Goal: Transaction & Acquisition: Subscribe to service/newsletter

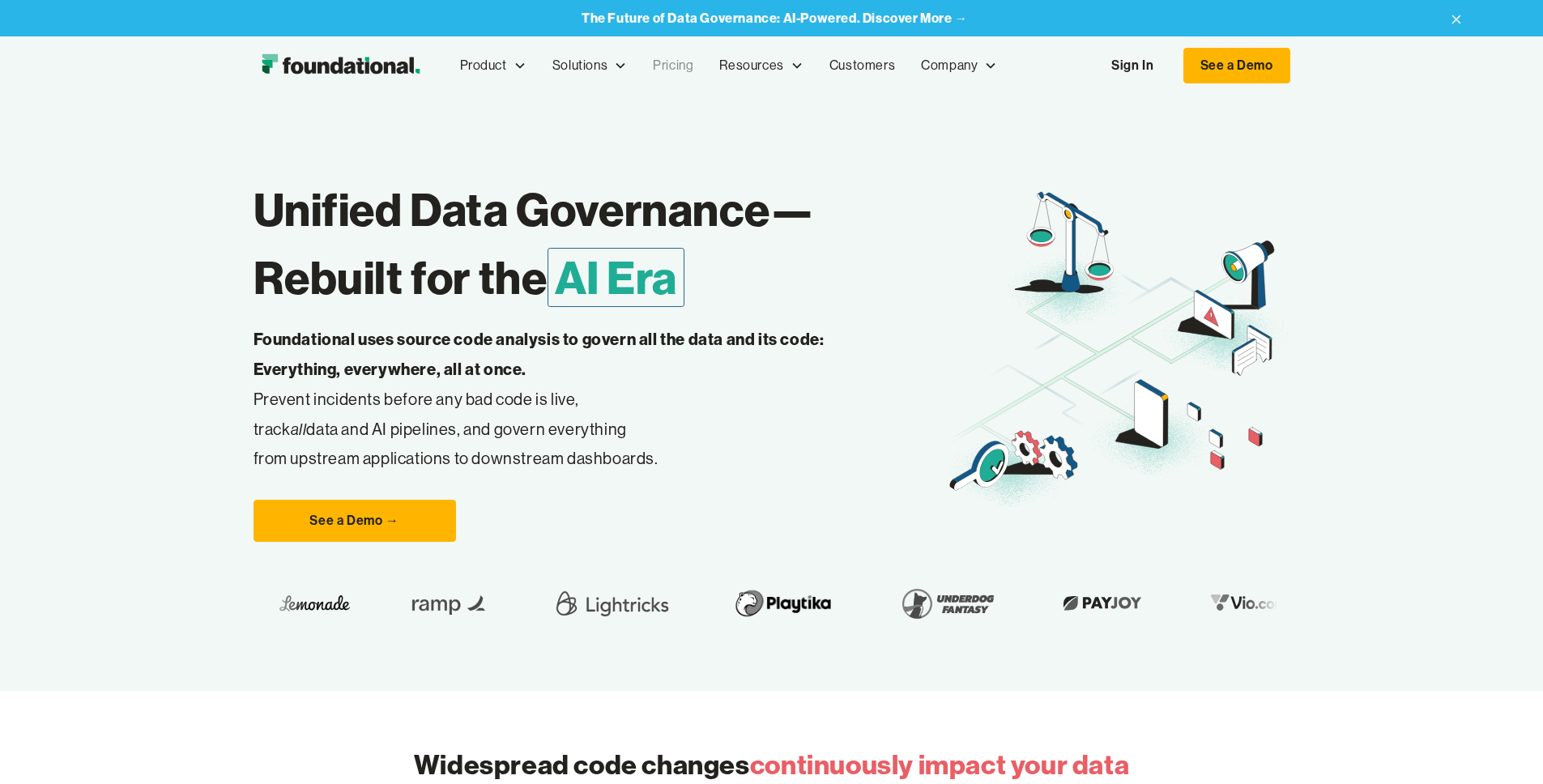
click at [640, 65] on link "Pricing" at bounding box center [672, 65] width 66 height 54
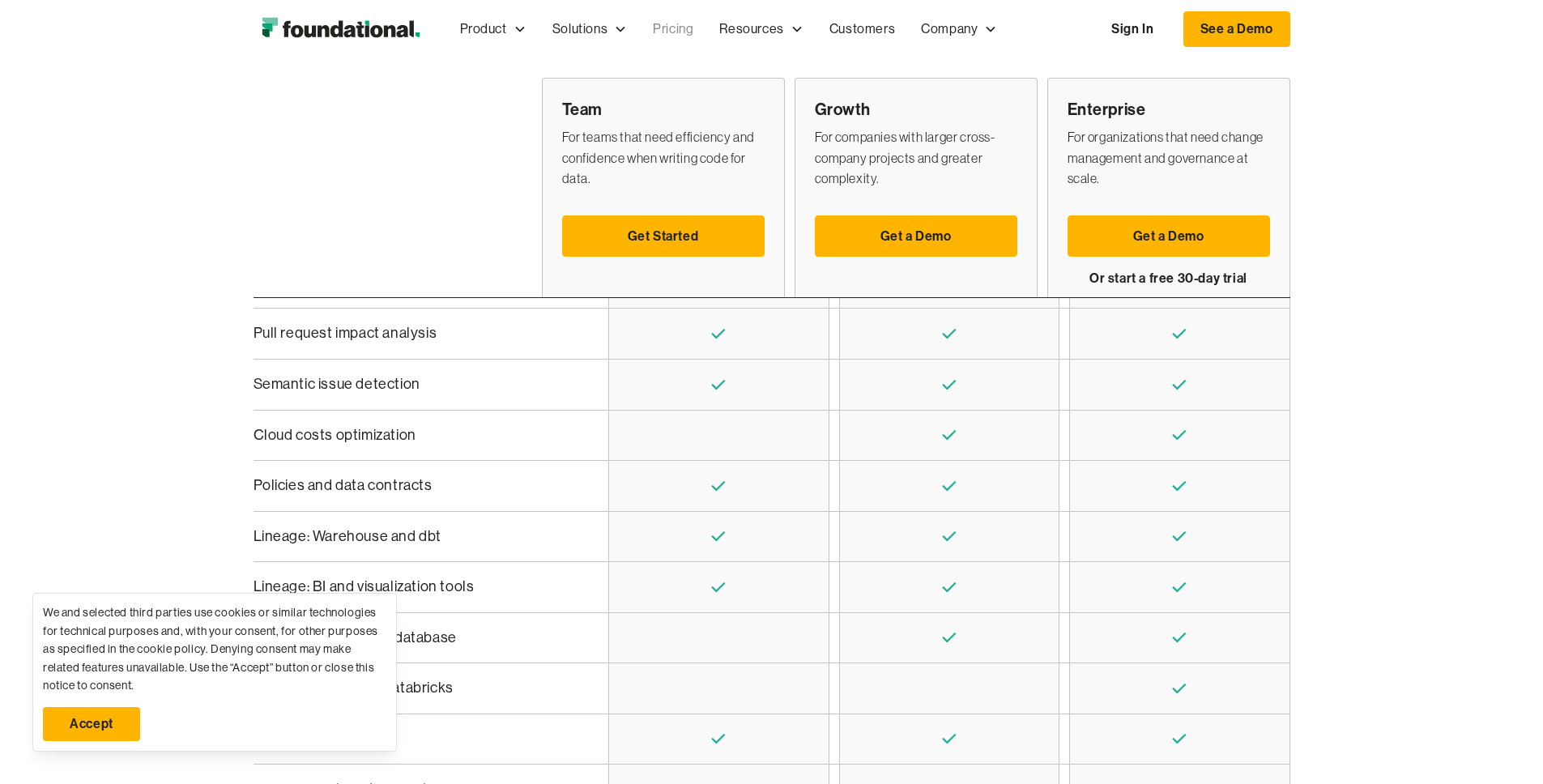
scroll to position [492, 0]
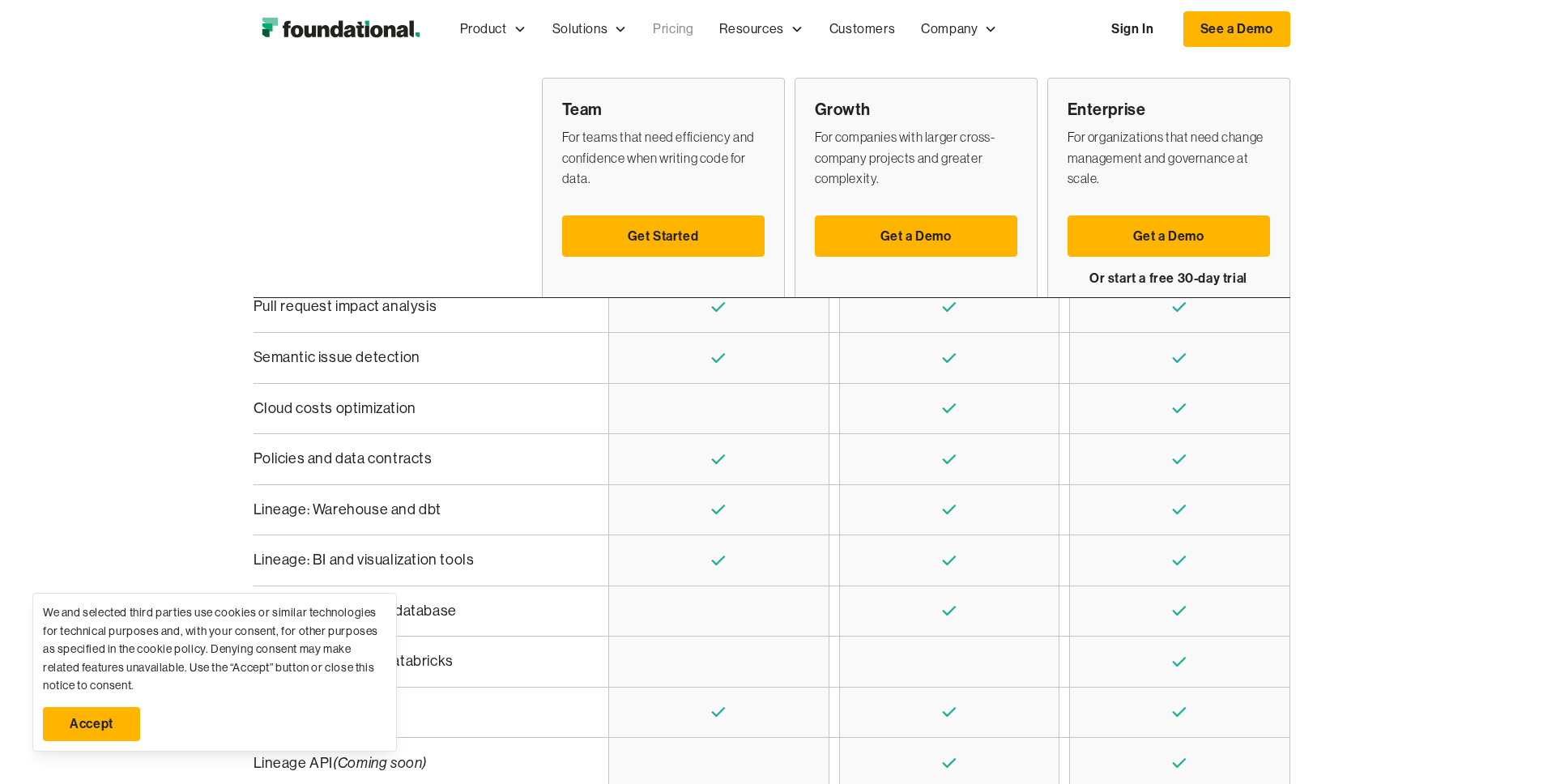
click at [74, 721] on link "Accept" at bounding box center [91, 723] width 97 height 34
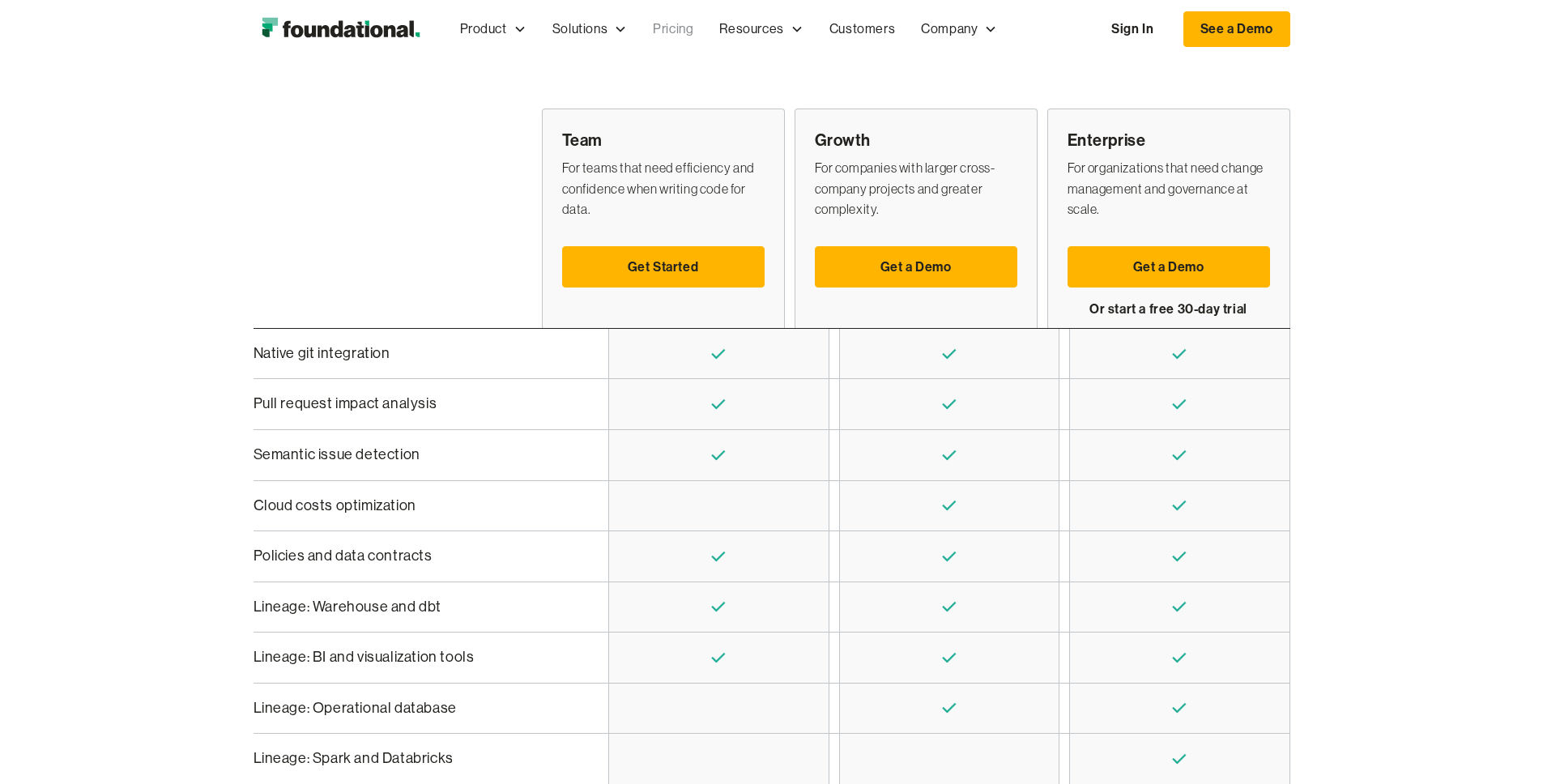
scroll to position [376, 0]
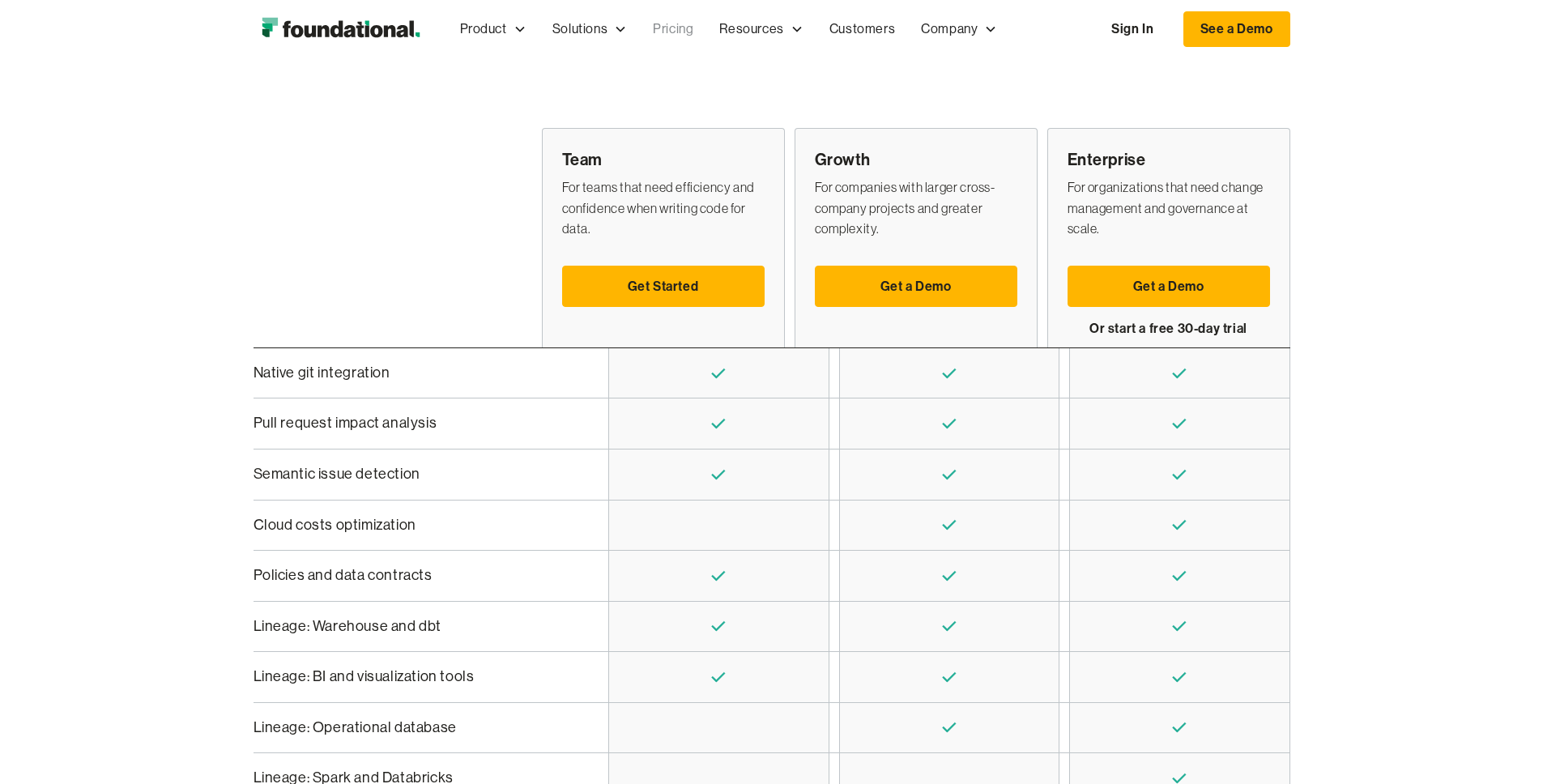
click at [1493, 532] on div "Team For teams that need efficiency and confidence when writing code for data. …" at bounding box center [772, 609] width 1543 height 1131
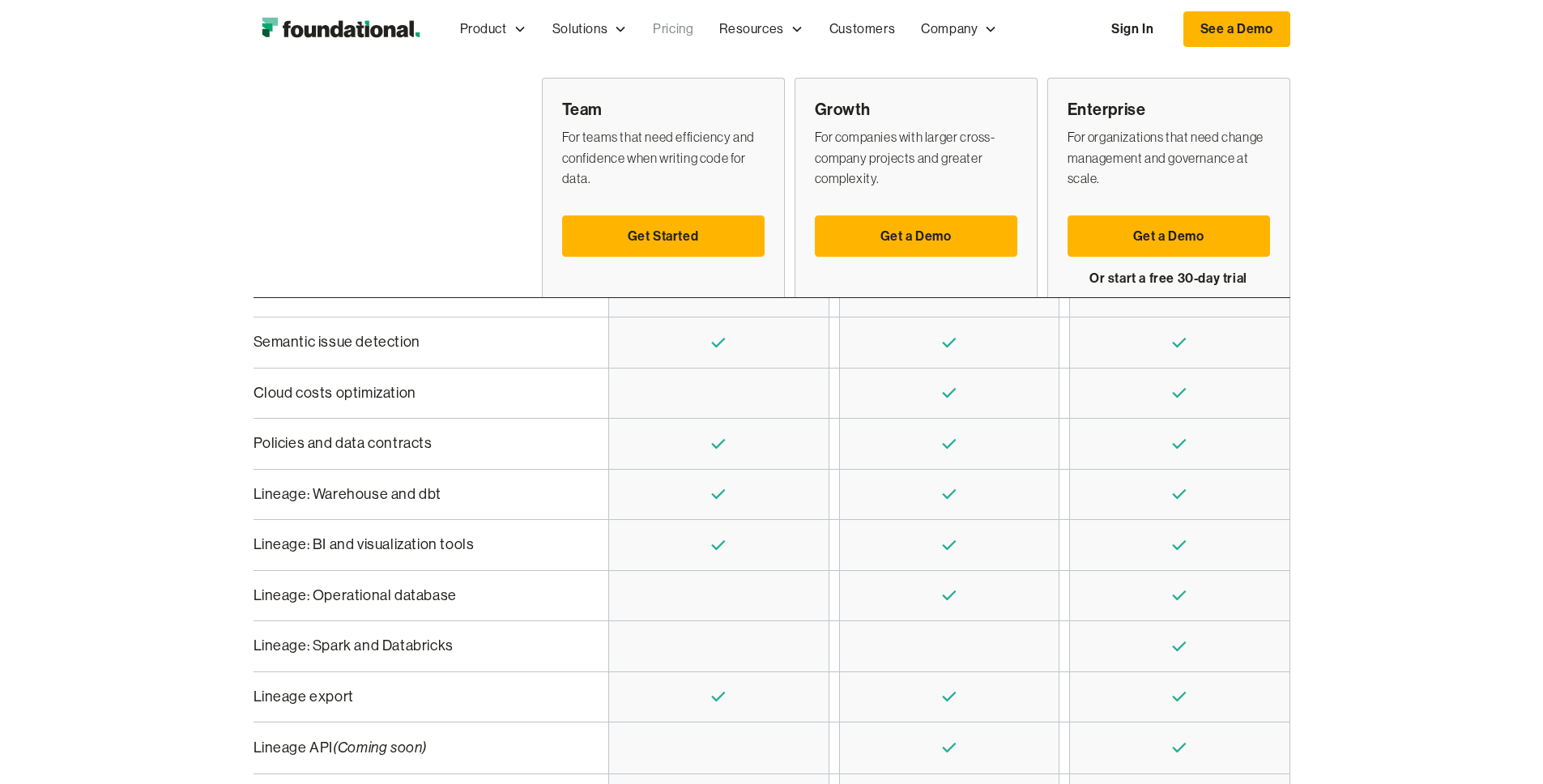
scroll to position [421, 0]
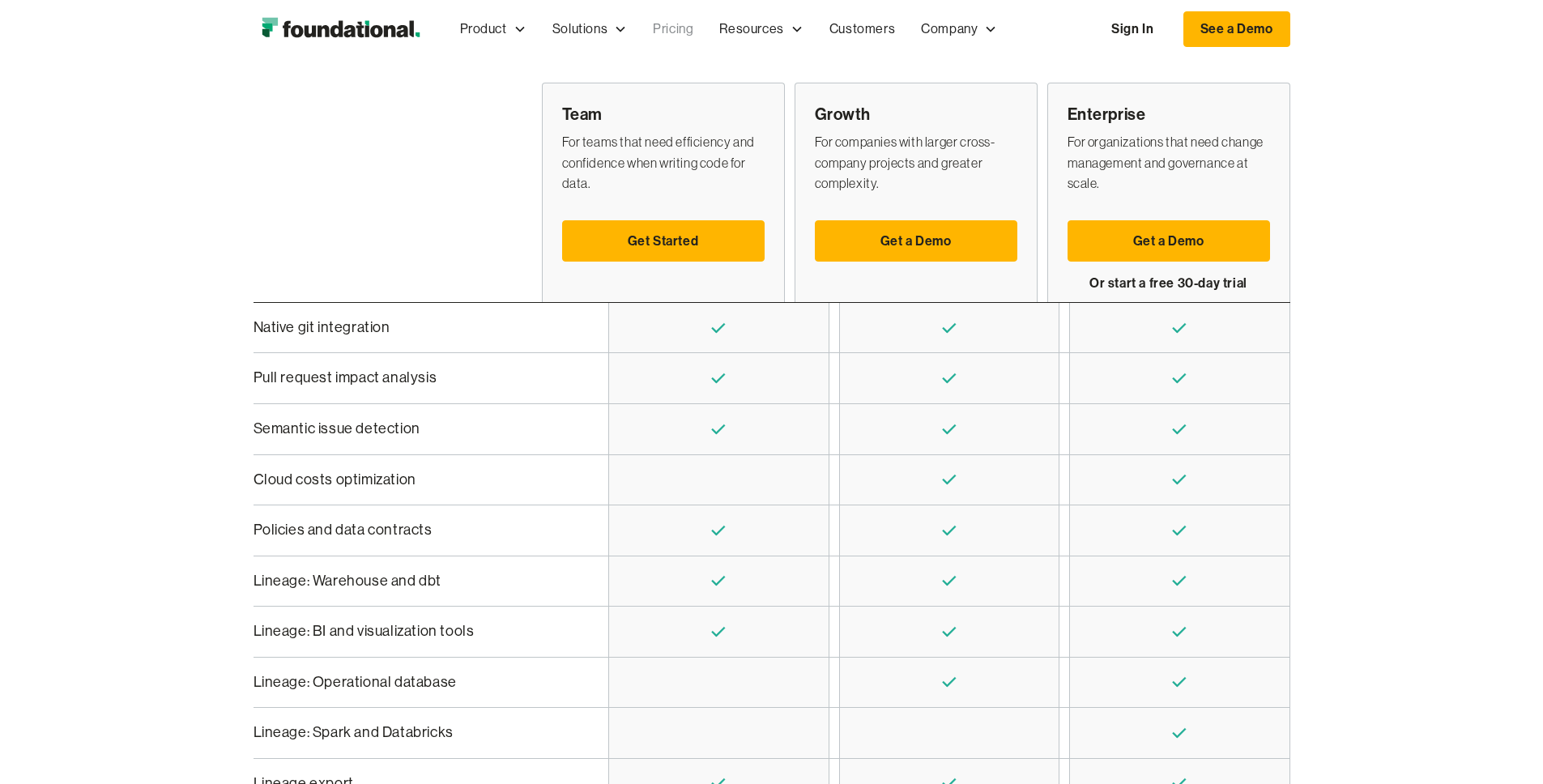
click at [1456, 563] on div "Team For teams that need efficiency and confidence when writing code for data. …" at bounding box center [772, 564] width 1543 height 1131
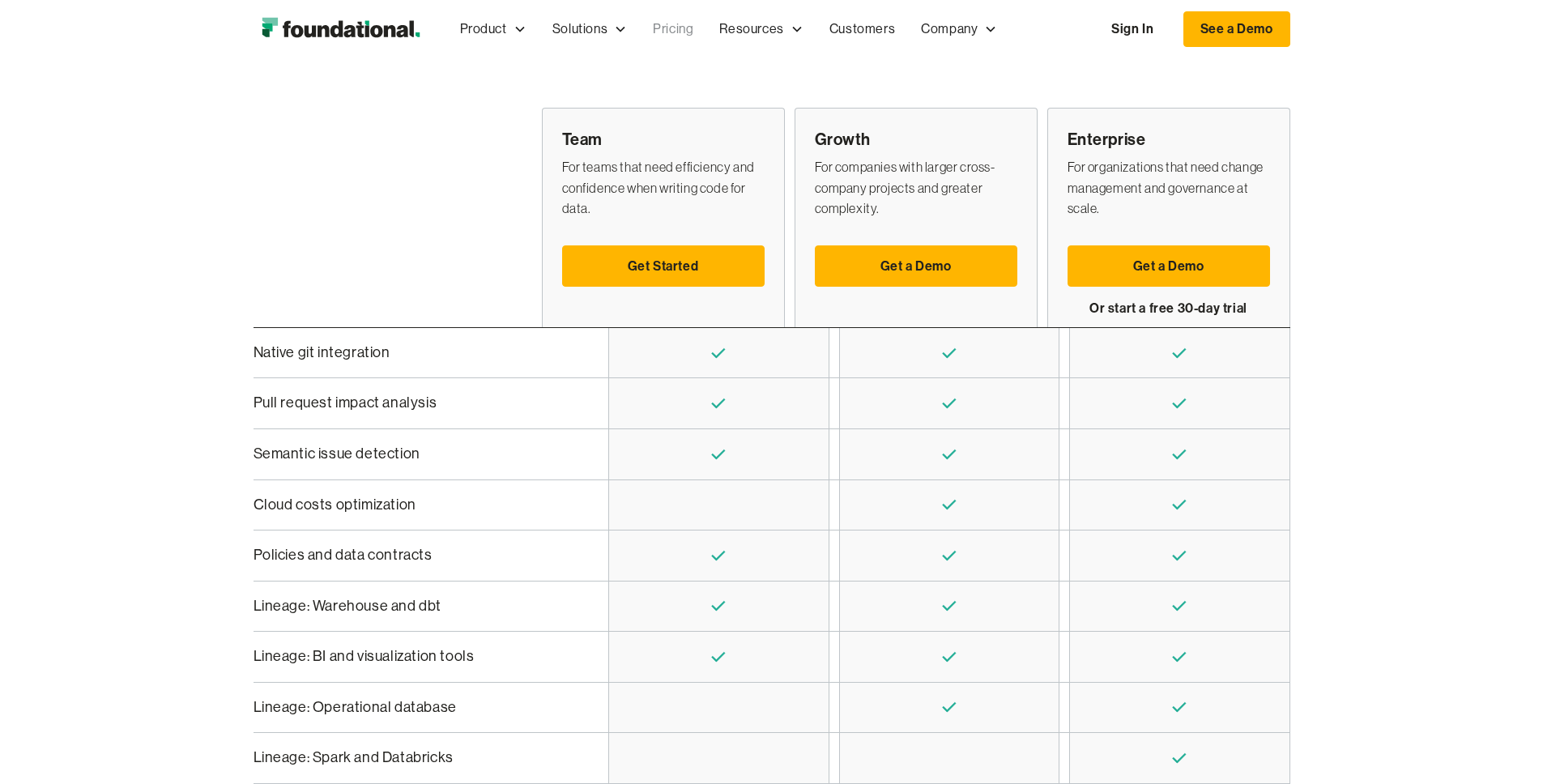
scroll to position [395, 0]
click at [681, 246] on link "Get Started" at bounding box center [663, 267] width 203 height 42
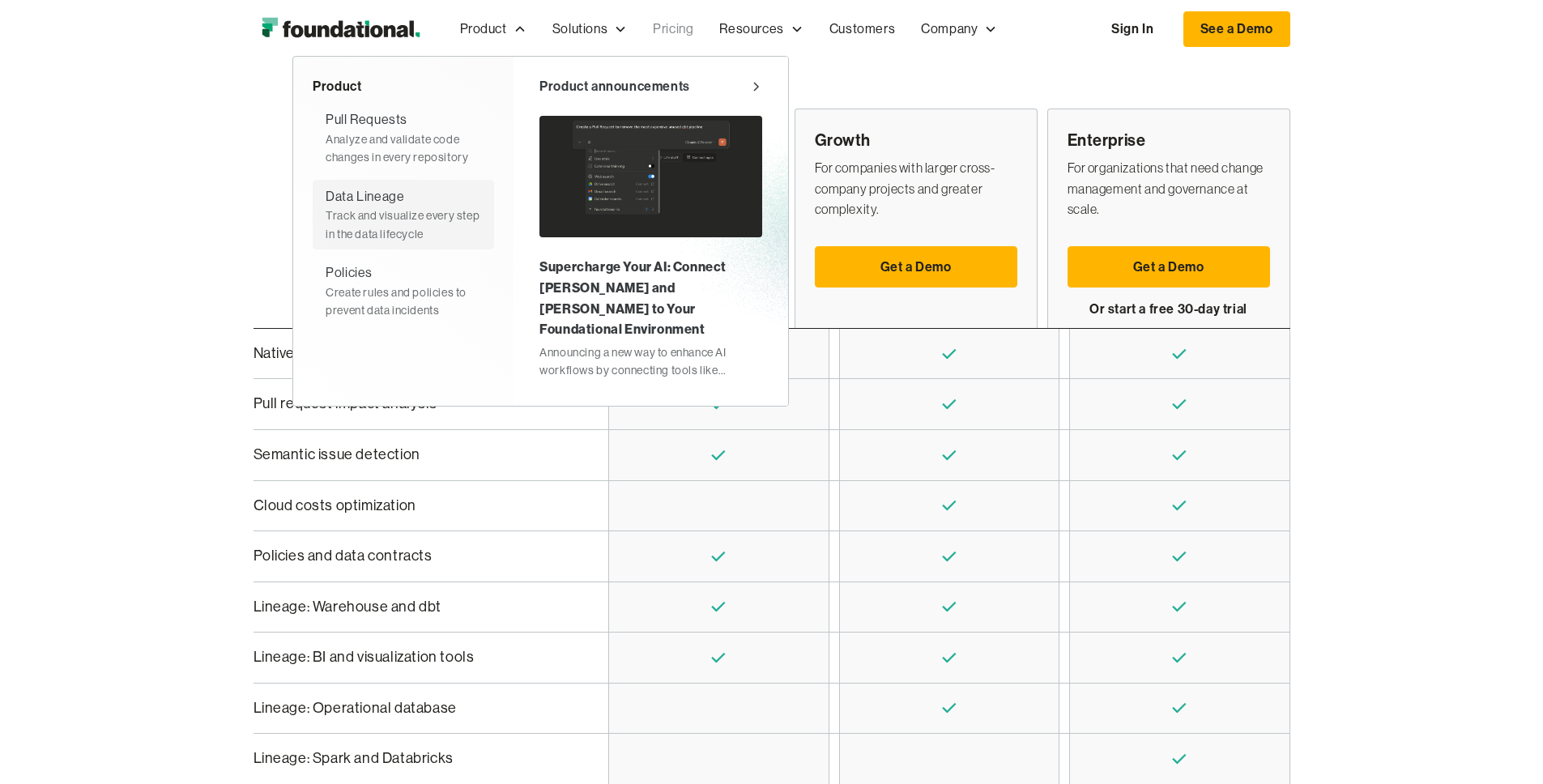
click at [326, 210] on div "Track and visualize every step in the data lifecycle" at bounding box center [403, 225] width 156 height 36
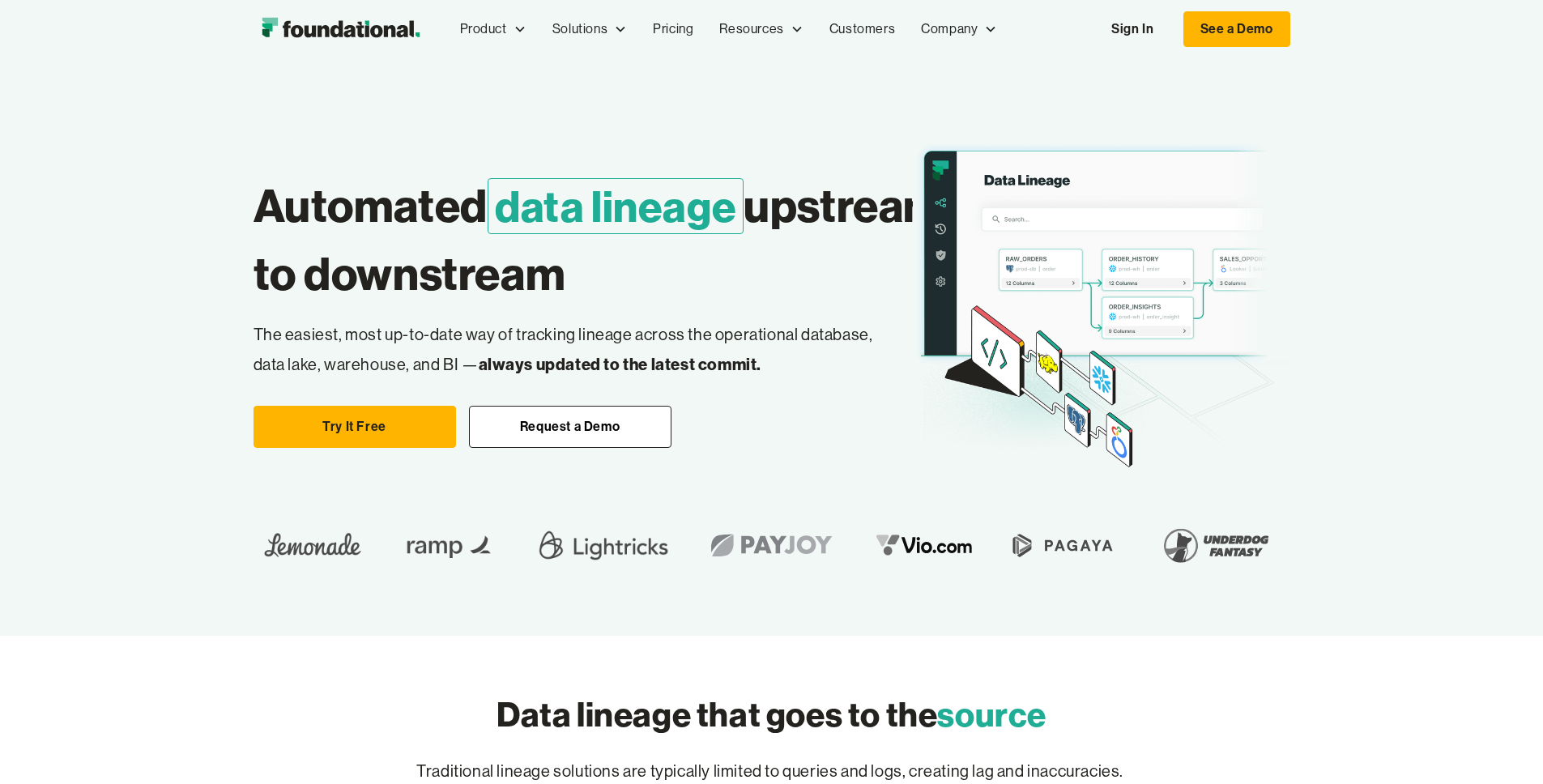
click at [668, 480] on div "Automated data lineage upstream to downstream Easily change dbt Without breakin…" at bounding box center [772, 301] width 1036 height 357
click at [640, 30] on link "Pricing" at bounding box center [672, 29] width 66 height 54
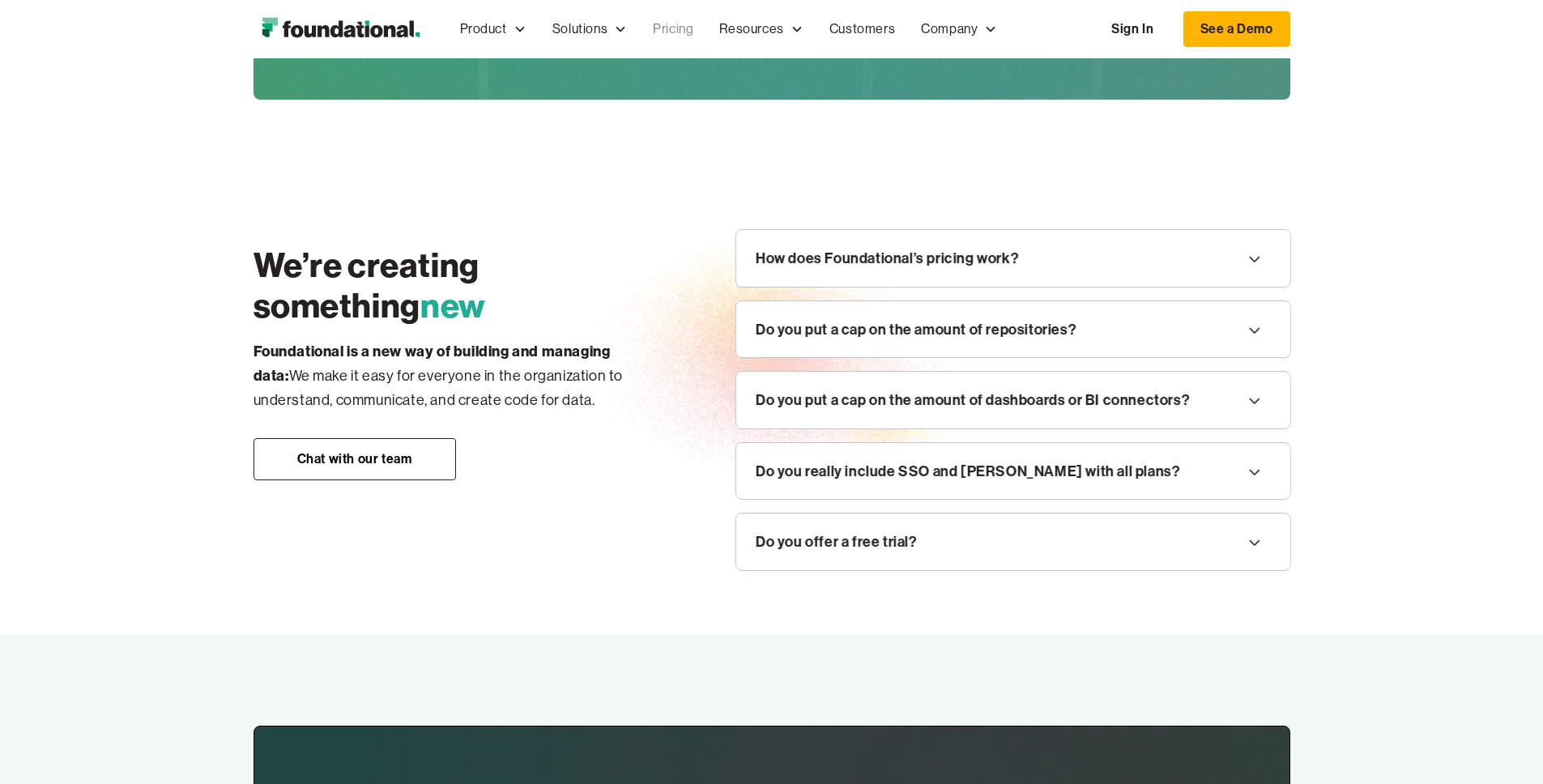
scroll to position [1916, 0]
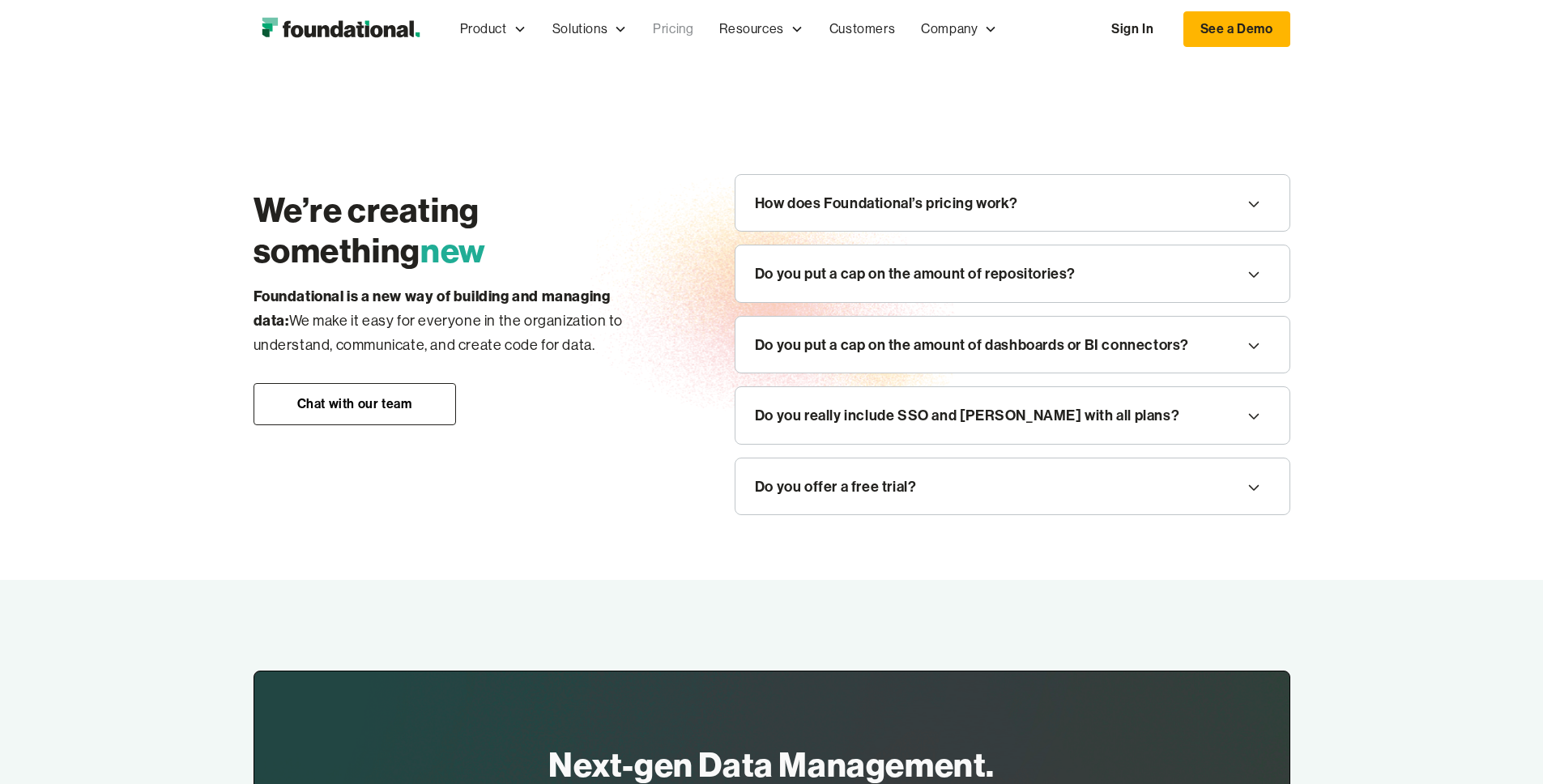
click at [948, 191] on div "How does Foundational’s pricing work?" at bounding box center [886, 203] width 263 height 25
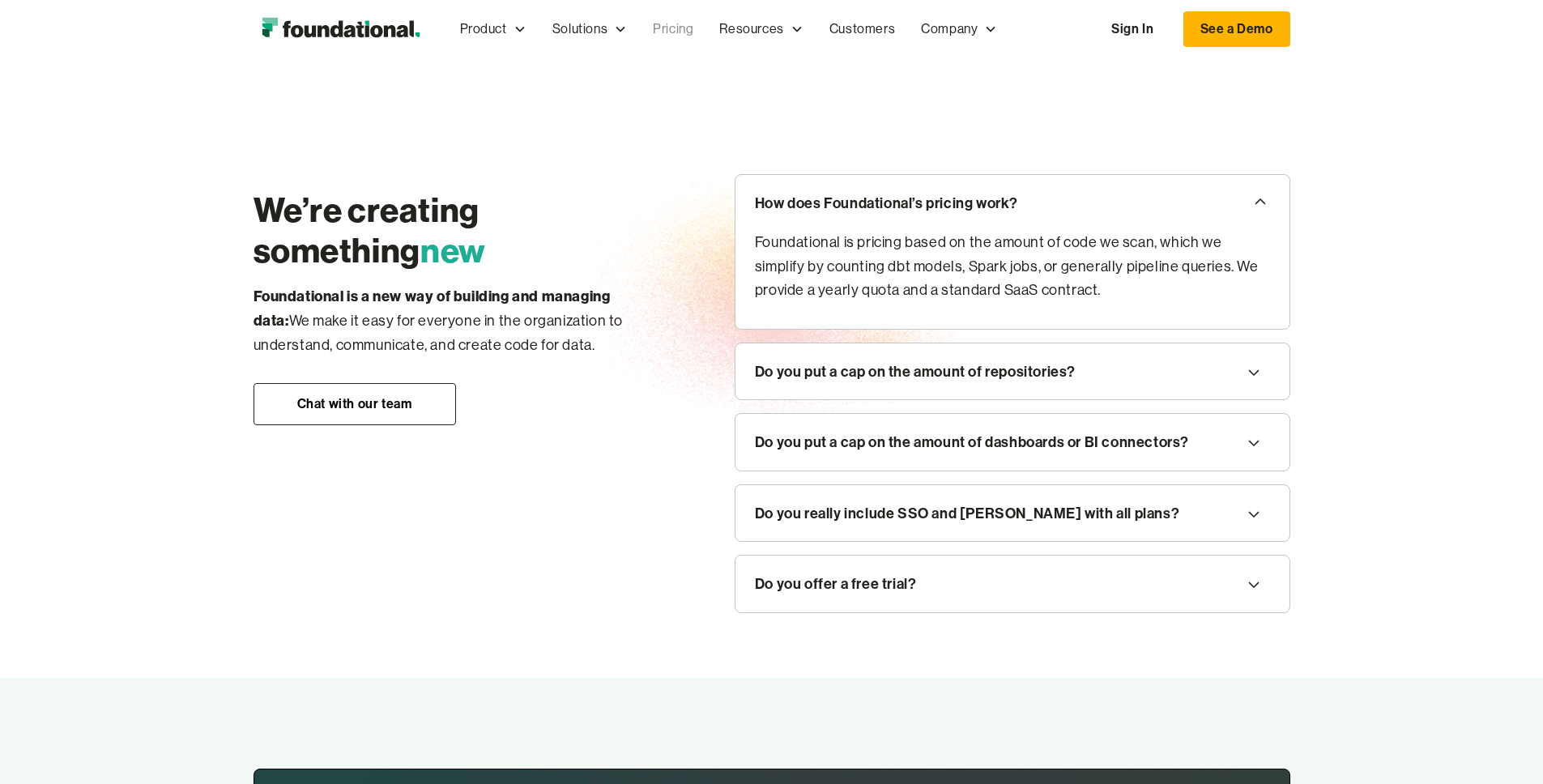
click at [954, 359] on div "Do you put a cap on the amount of repositories?" at bounding box center [915, 371] width 321 height 25
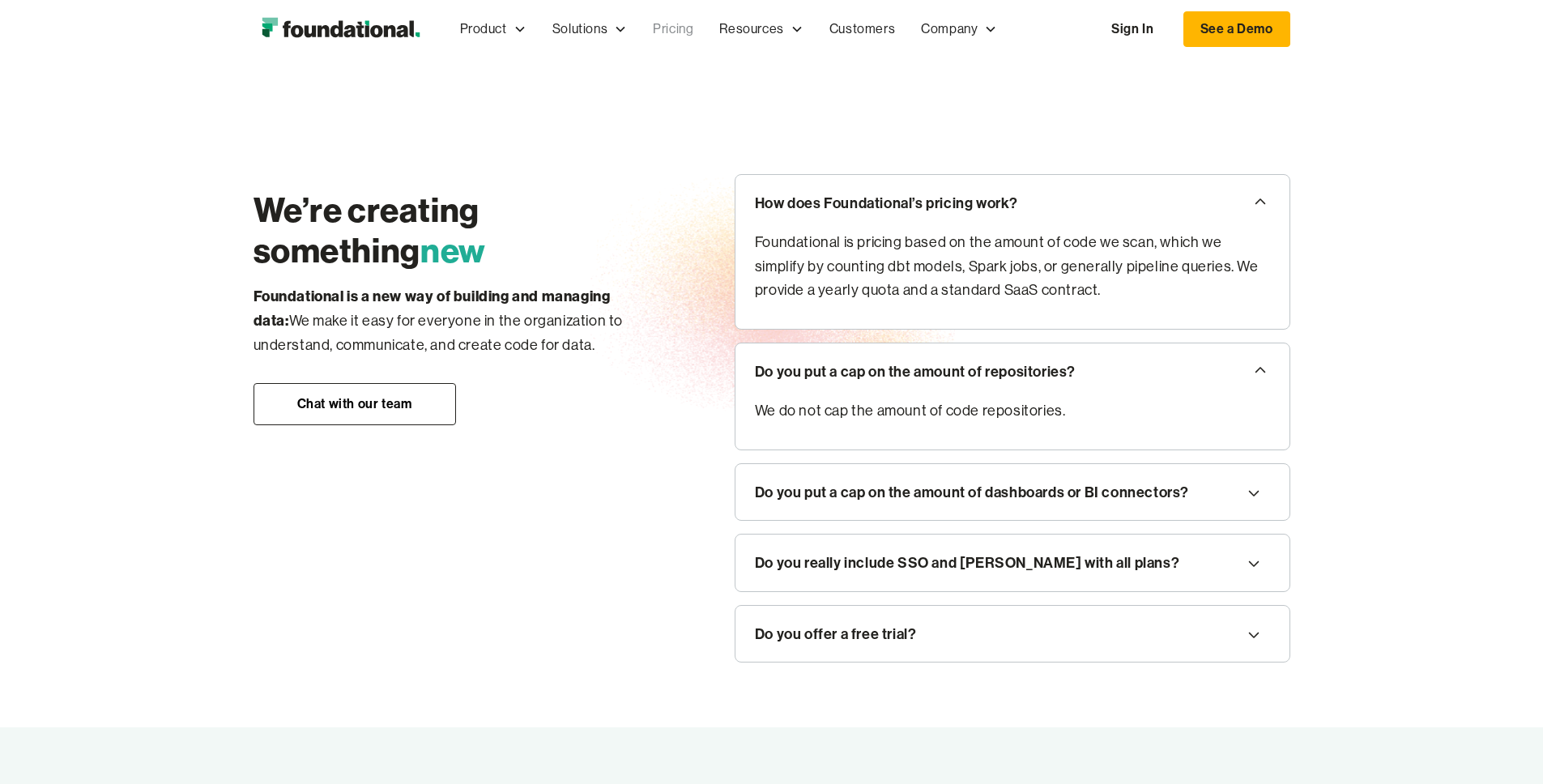
click at [909, 550] on div "Do you really include SSO and [PERSON_NAME] with all plans?" at bounding box center [967, 562] width 424 height 25
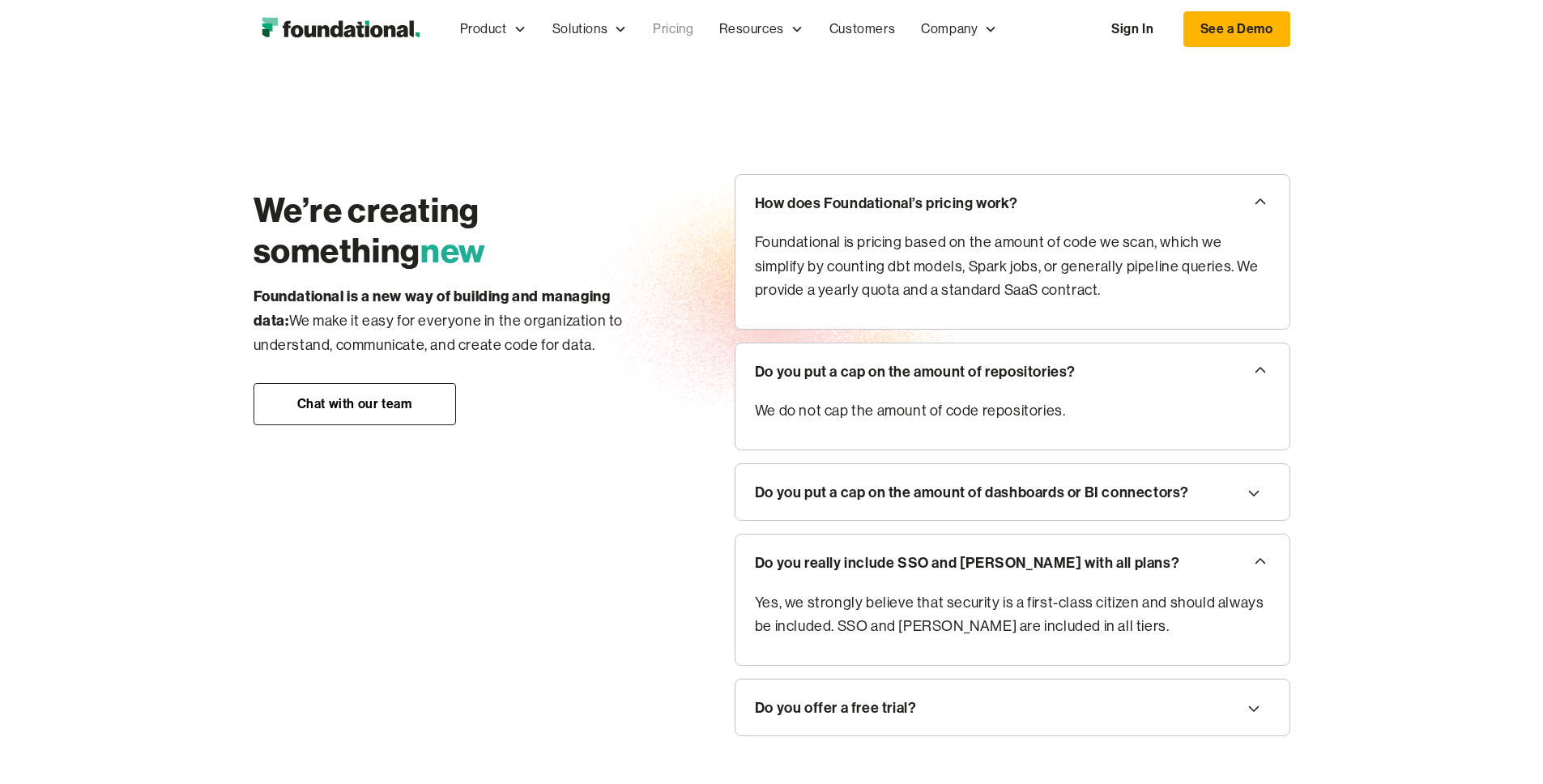
click at [849, 696] on div "Do you offer a free trial?" at bounding box center [836, 708] width 162 height 25
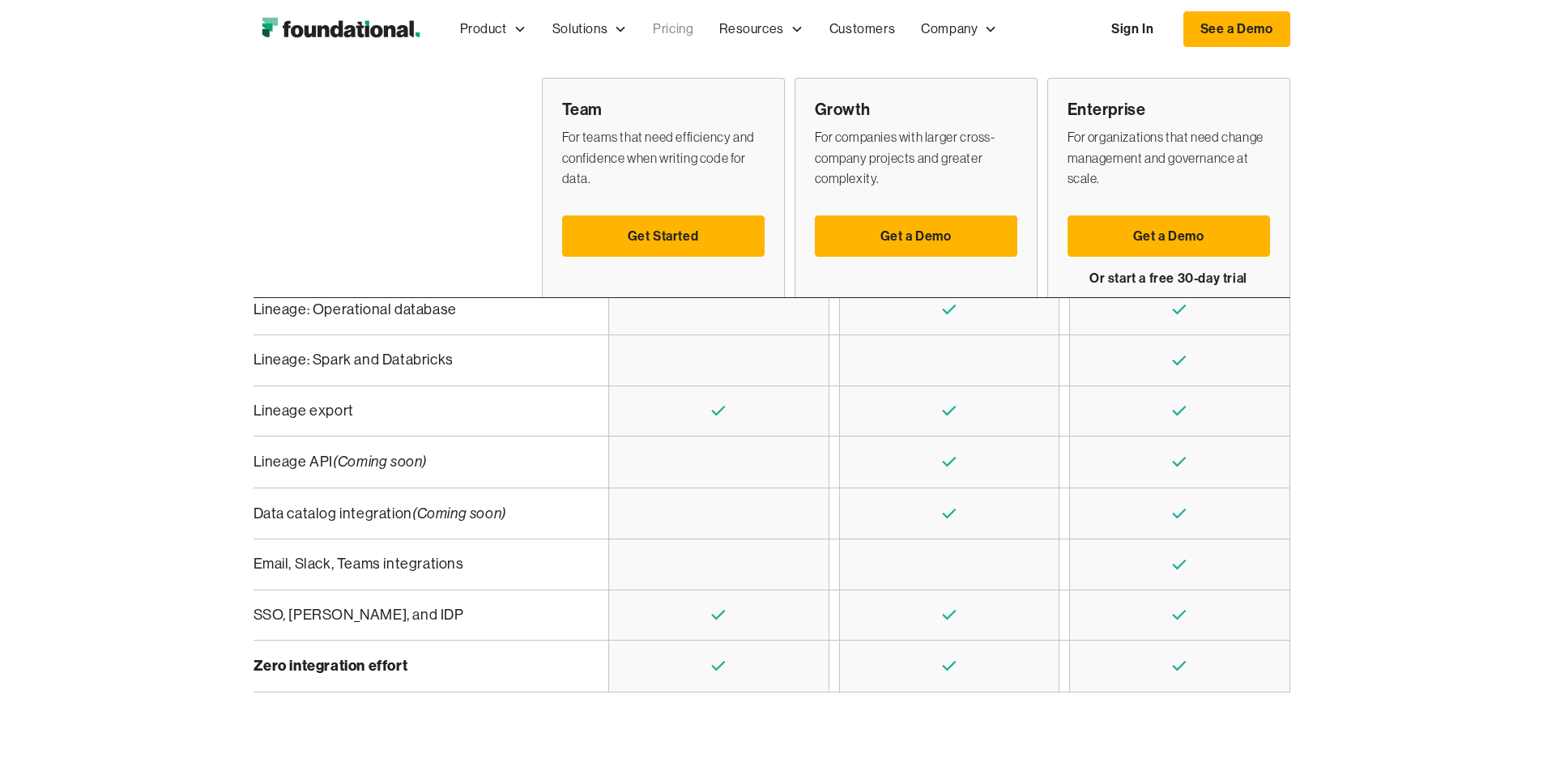
scroll to position [0, 0]
